Goal: Navigation & Orientation: Understand site structure

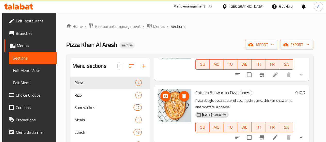
scroll to position [72, 0]
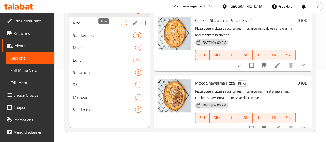
click at [121, 25] on span "7" at bounding box center [124, 23] width 6 height 5
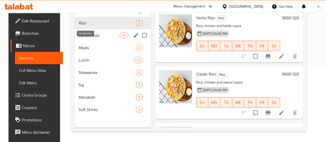
click at [89, 38] on span "Sandwiches" at bounding box center [99, 35] width 41 height 6
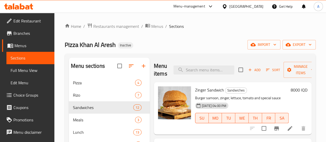
scroll to position [72, 0]
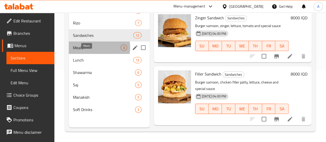
click at [88, 51] on span "Meals" at bounding box center [97, 48] width 48 height 6
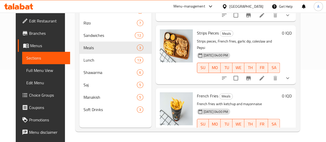
scroll to position [72, 0]
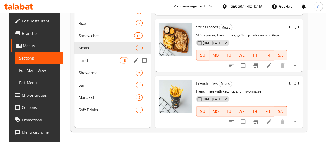
click at [102, 63] on div "Lunch 13" at bounding box center [112, 60] width 76 height 12
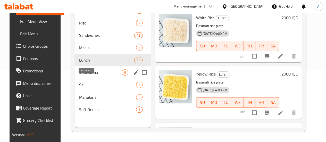
click at [97, 75] on span "Shawarma" at bounding box center [100, 72] width 42 height 6
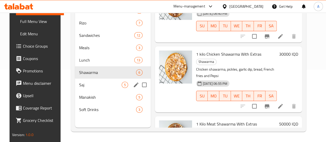
click at [98, 88] on span "Saj" at bounding box center [100, 85] width 42 height 6
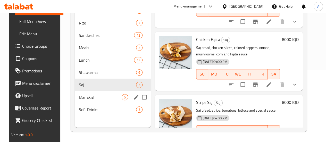
click at [80, 103] on div "Manakish 5" at bounding box center [113, 97] width 76 height 12
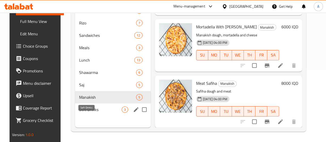
click at [93, 113] on span "Soft Drinks" at bounding box center [100, 109] width 42 height 6
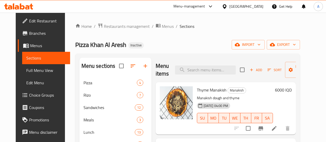
scroll to position [72, 0]
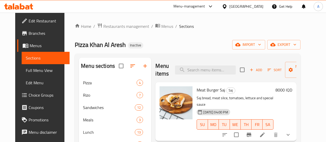
scroll to position [72, 0]
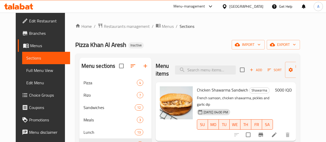
scroll to position [72, 0]
